Goal: Download file/media

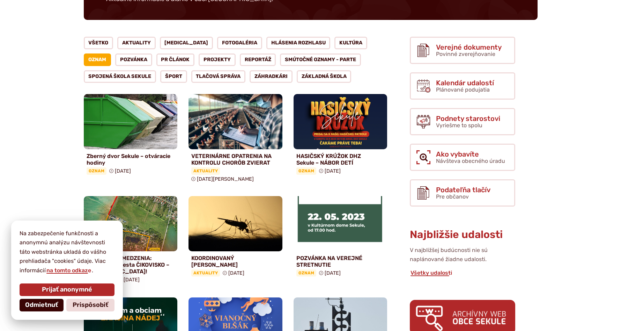
scroll to position [107, 0]
click at [61, 288] on span "Prijať anonymné" at bounding box center [67, 290] width 50 height 8
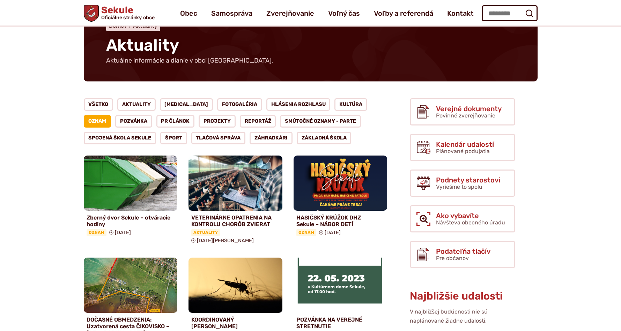
scroll to position [0, 0]
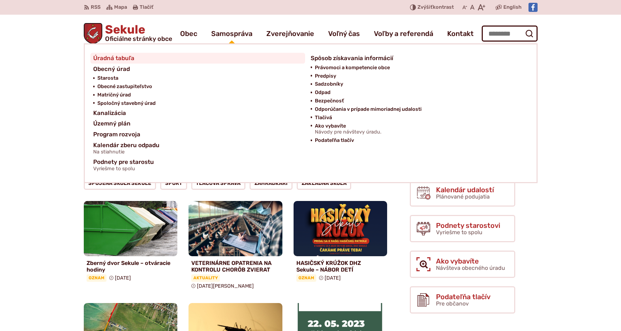
click at [115, 58] on span "Úradná tabuľa" at bounding box center [113, 58] width 41 height 11
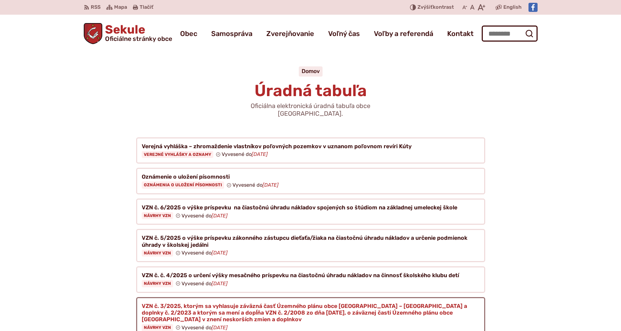
click at [233, 300] on figure at bounding box center [310, 317] width 349 height 40
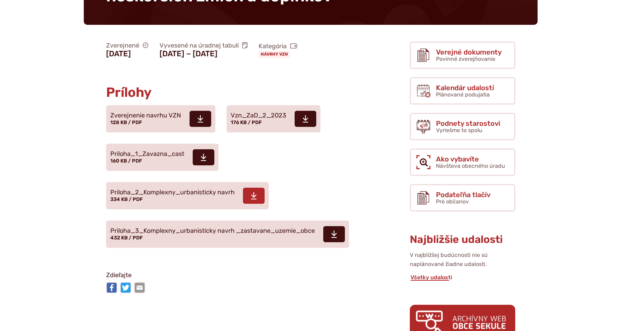
scroll to position [178, 0]
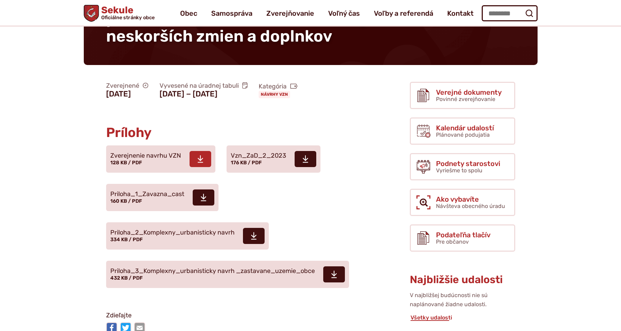
click at [151, 152] on span "Zverejnenie navrhu VZN" at bounding box center [145, 155] width 71 height 7
